Goal: Find specific page/section: Find specific page/section

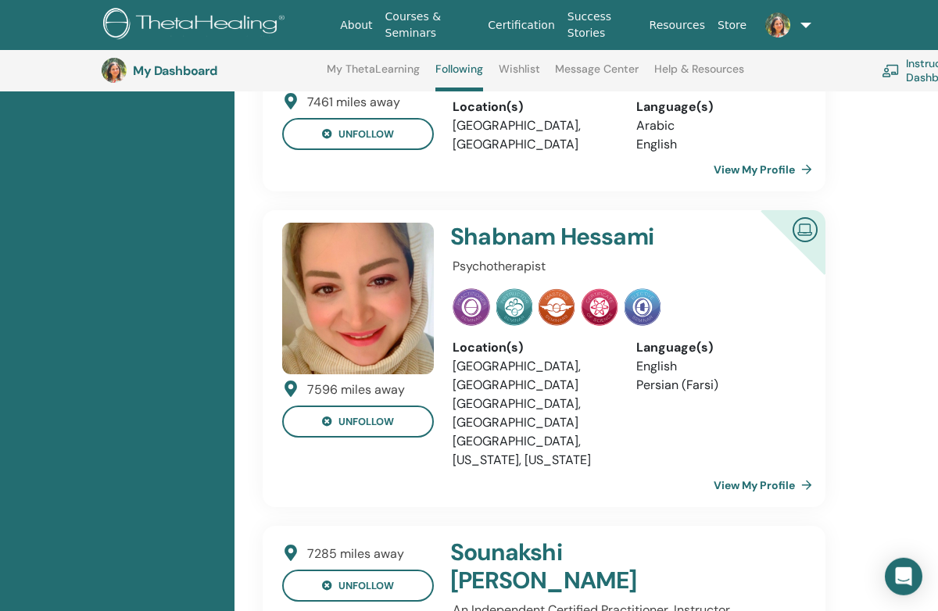
scroll to position [2719, 0]
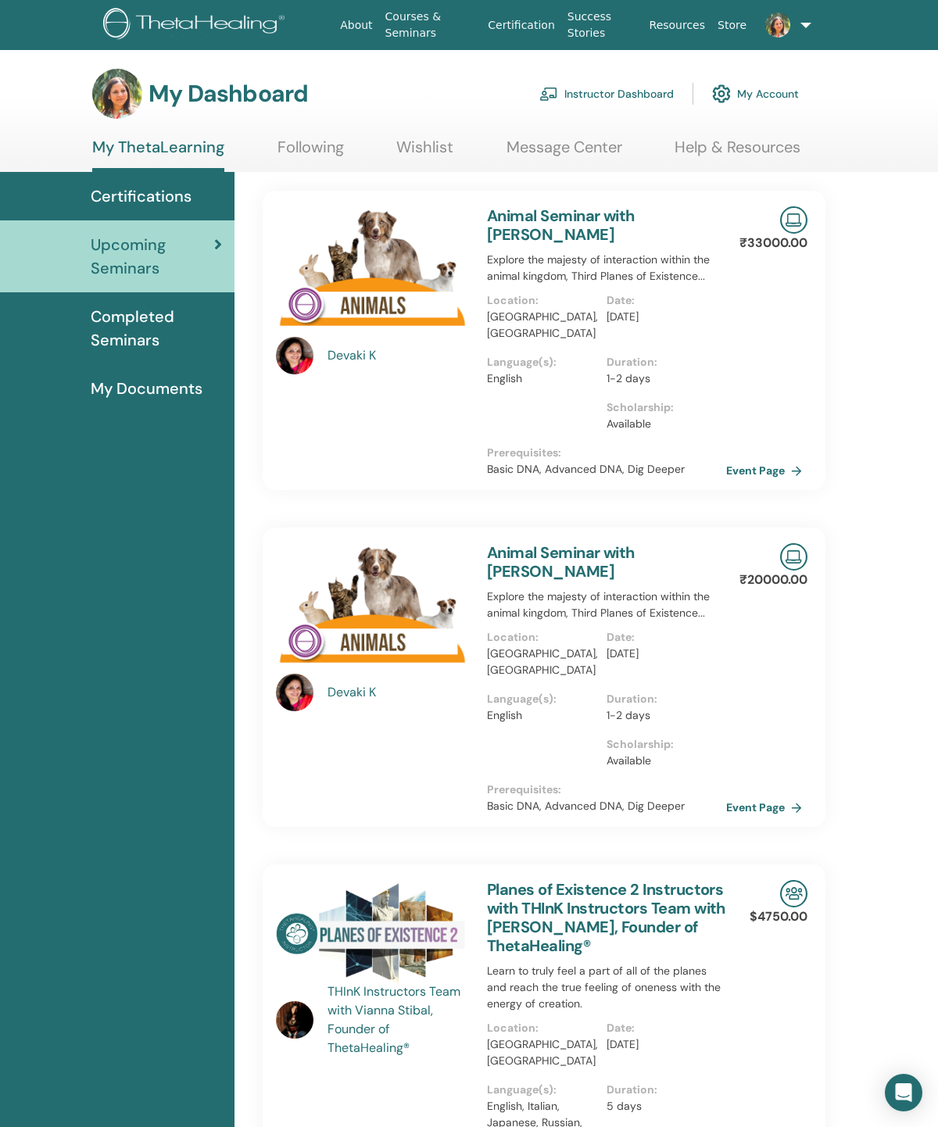
click at [626, 91] on link "Instructor Dashboard" at bounding box center [606, 94] width 134 height 34
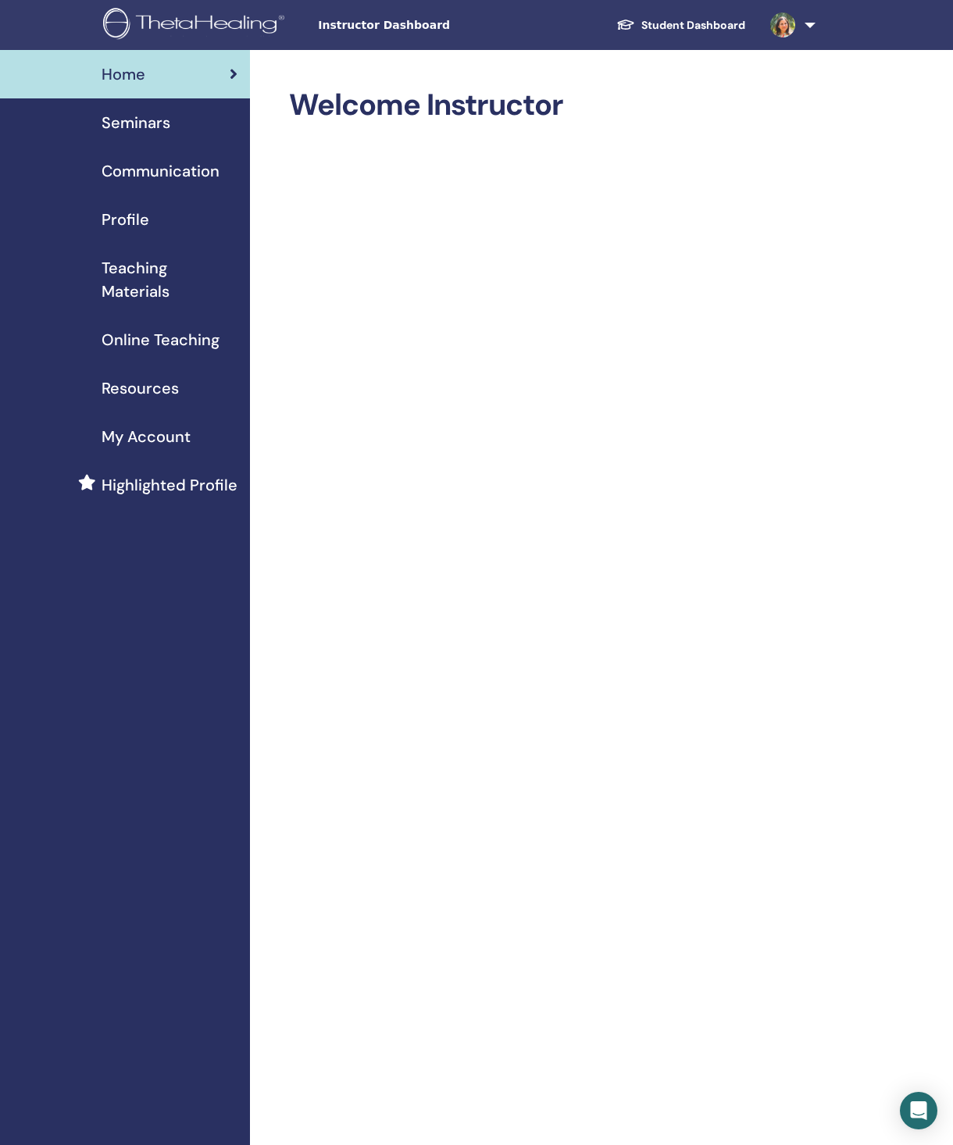
click at [153, 303] on span "Teaching Materials" at bounding box center [170, 279] width 136 height 47
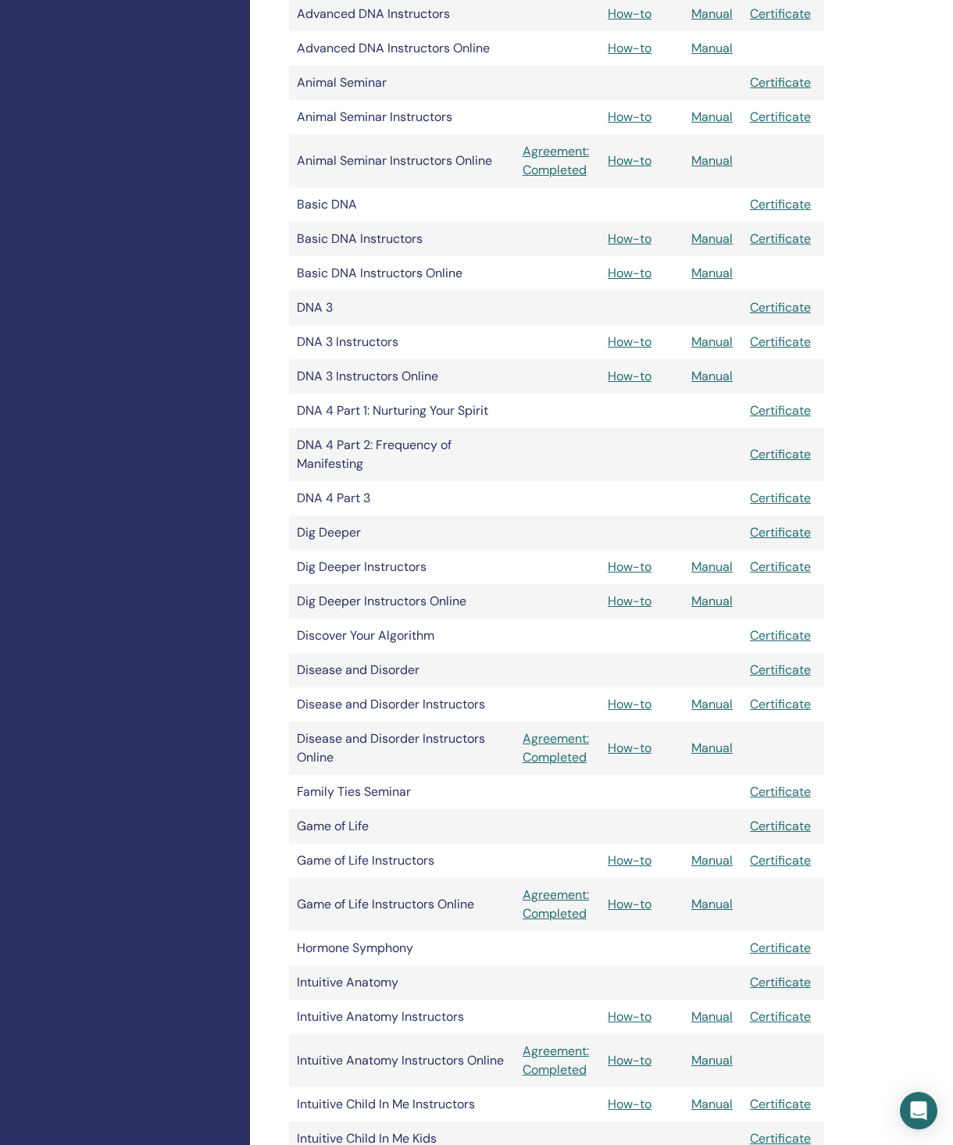
scroll to position [474, 0]
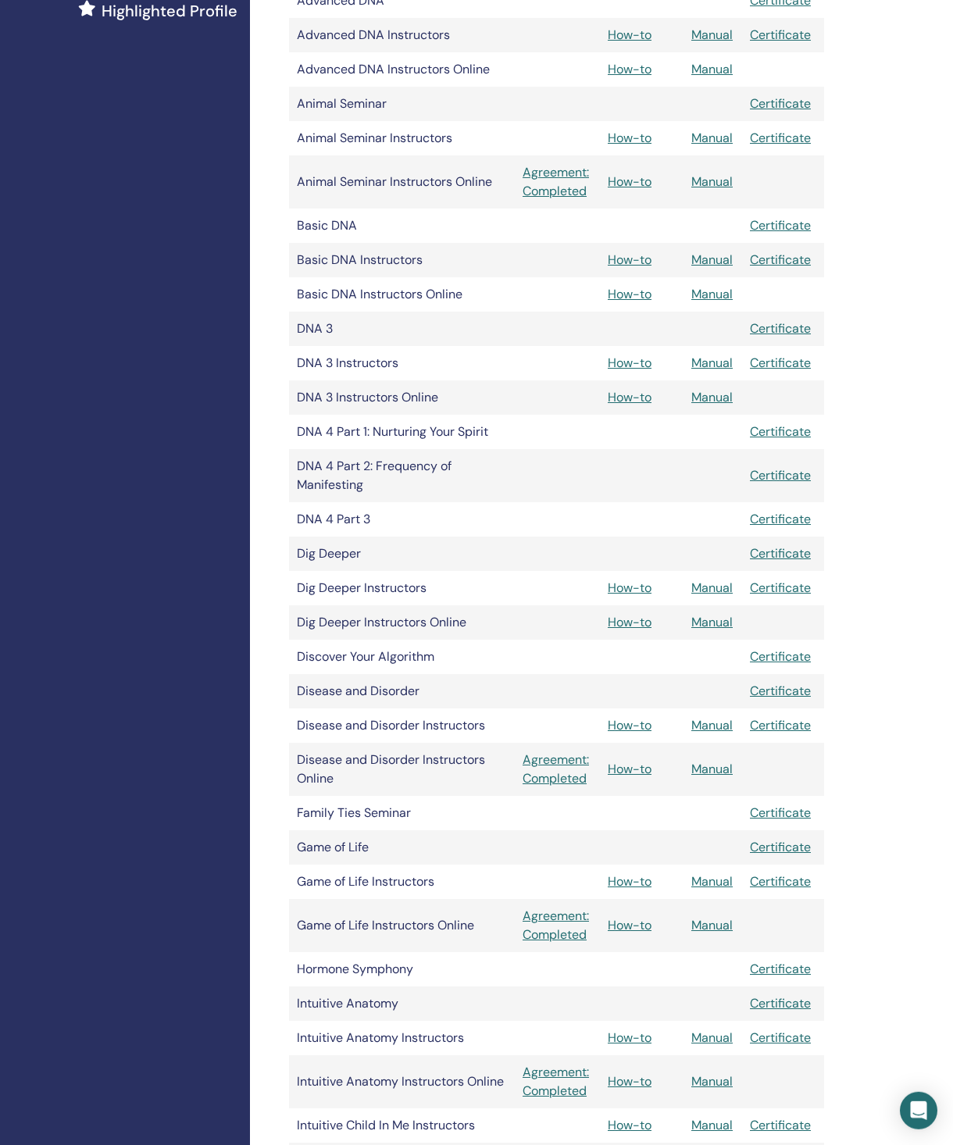
click at [723, 371] on link "Manual" at bounding box center [712, 363] width 41 height 16
